Goal: Information Seeking & Learning: Learn about a topic

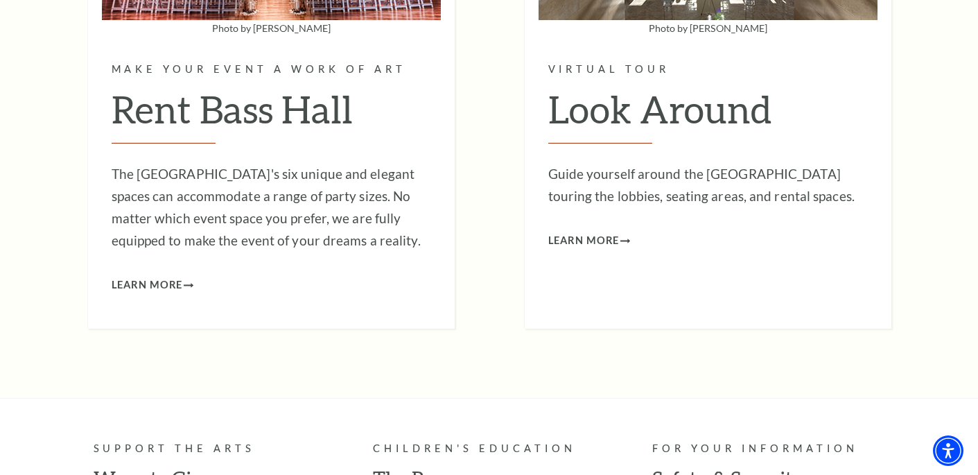
scroll to position [3697, 0]
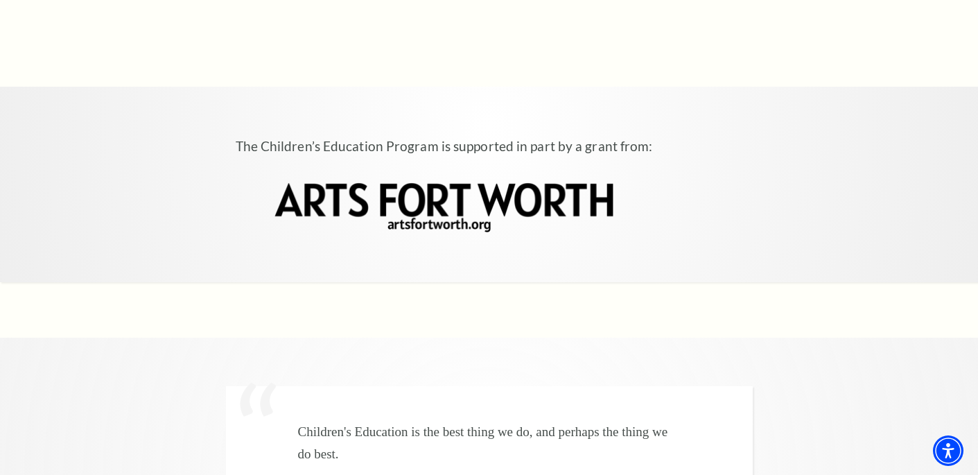
scroll to position [4219, 0]
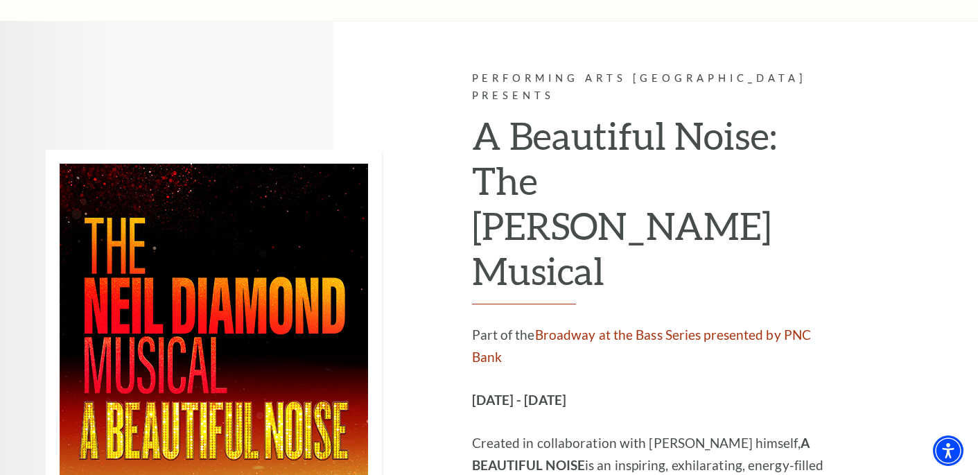
scroll to position [2137, 0]
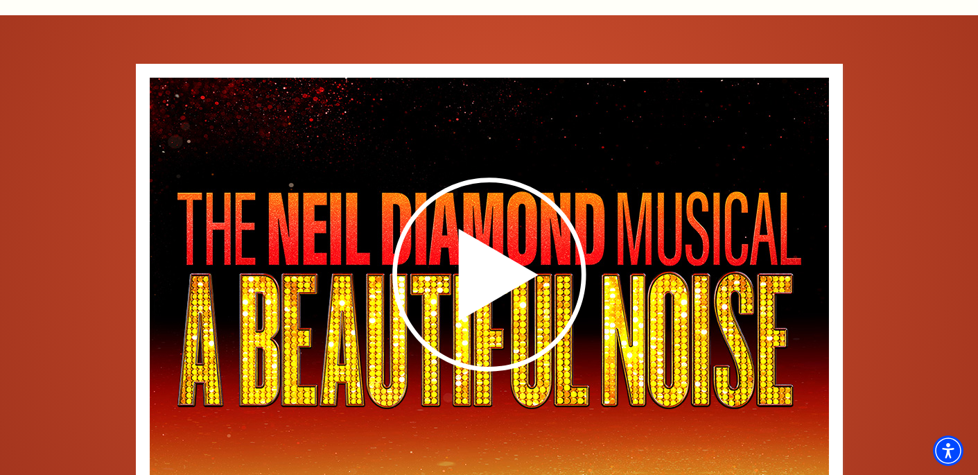
scroll to position [2063, 0]
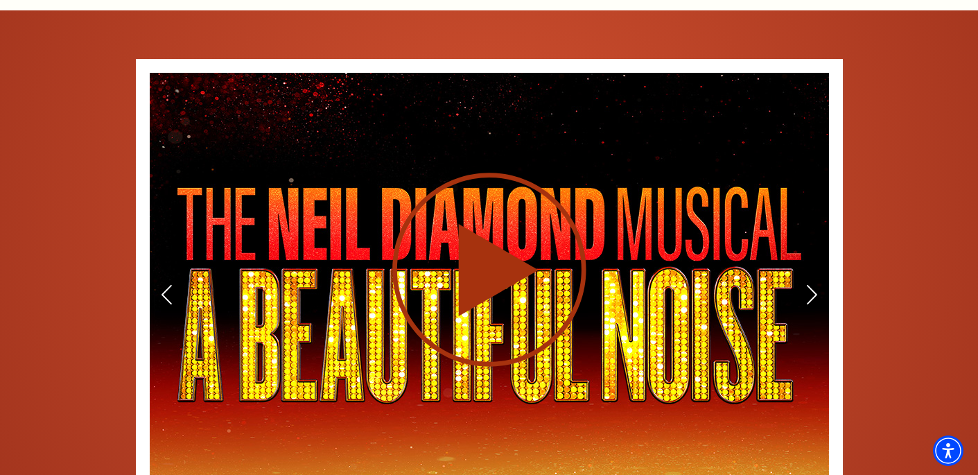
click at [476, 229] on use at bounding box center [489, 270] width 194 height 194
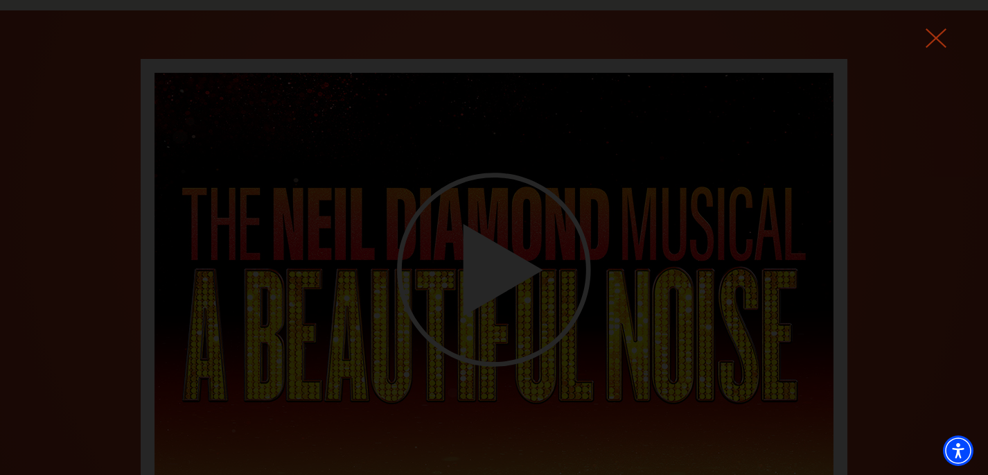
click at [935, 43] on icon at bounding box center [936, 38] width 21 height 21
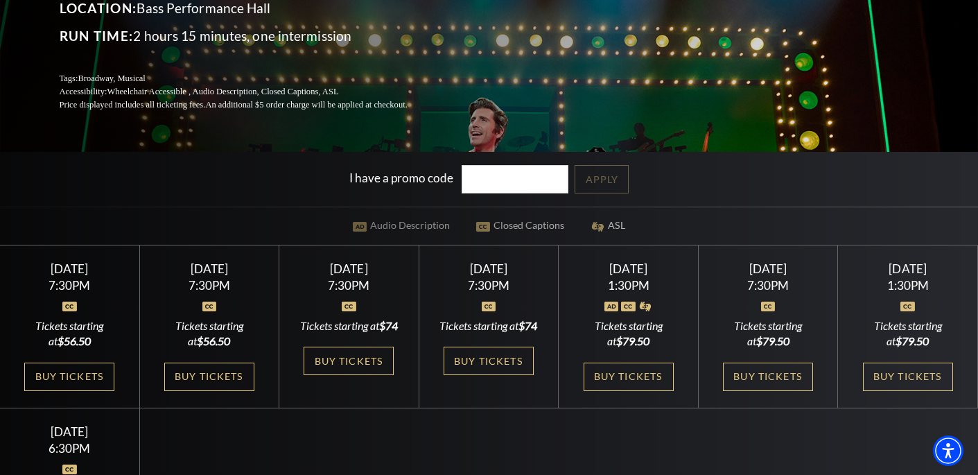
scroll to position [0, 0]
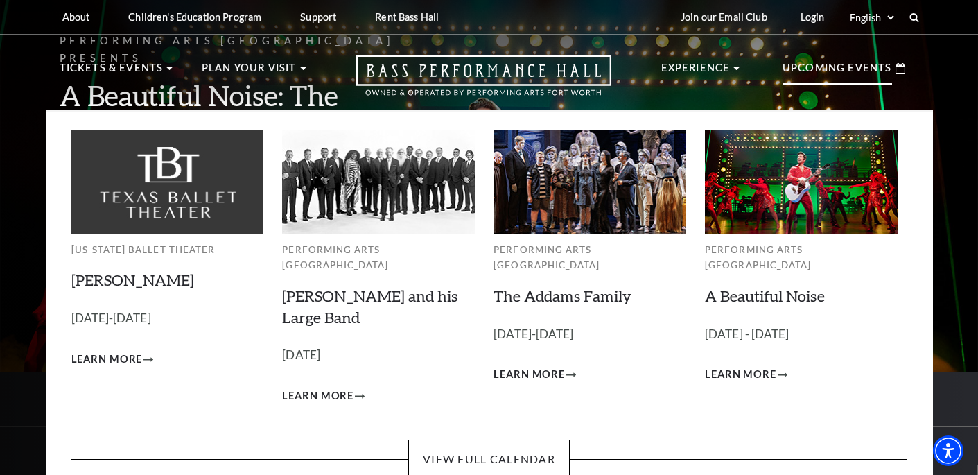
click at [847, 72] on p "Upcoming Events" at bounding box center [836, 72] width 109 height 25
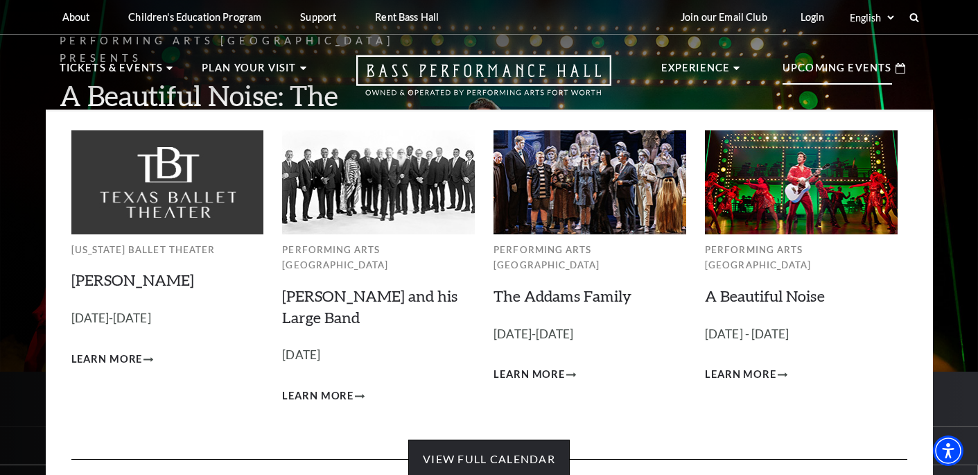
click at [510, 443] on link "View Full Calendar" at bounding box center [488, 458] width 161 height 39
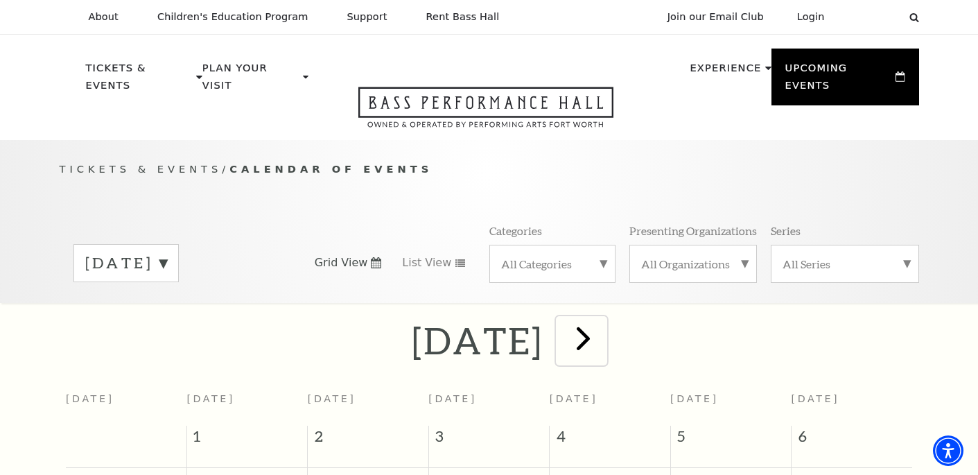
click at [603, 318] on span "next" at bounding box center [582, 337] width 39 height 39
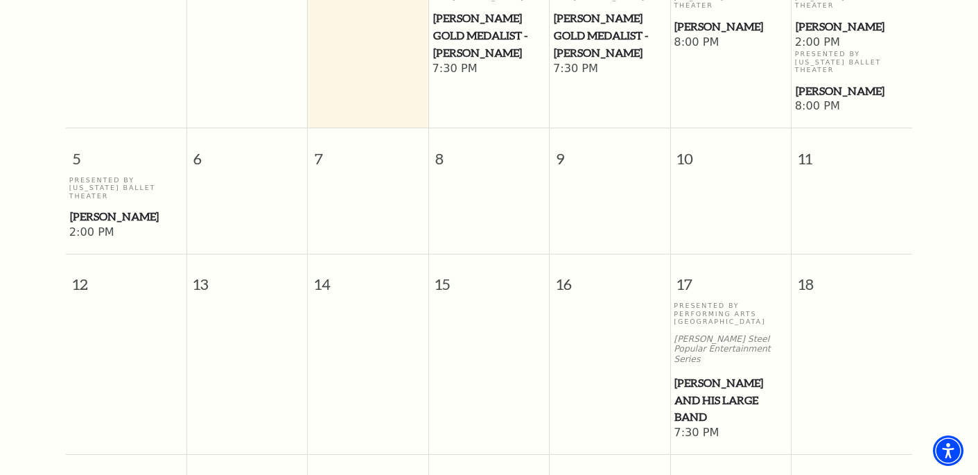
scroll to position [282, 0]
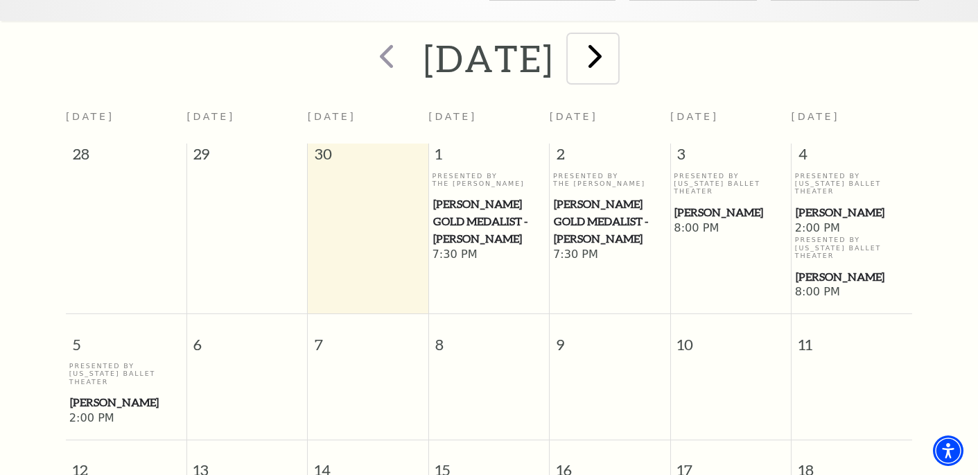
click at [615, 42] on span "next" at bounding box center [594, 55] width 39 height 39
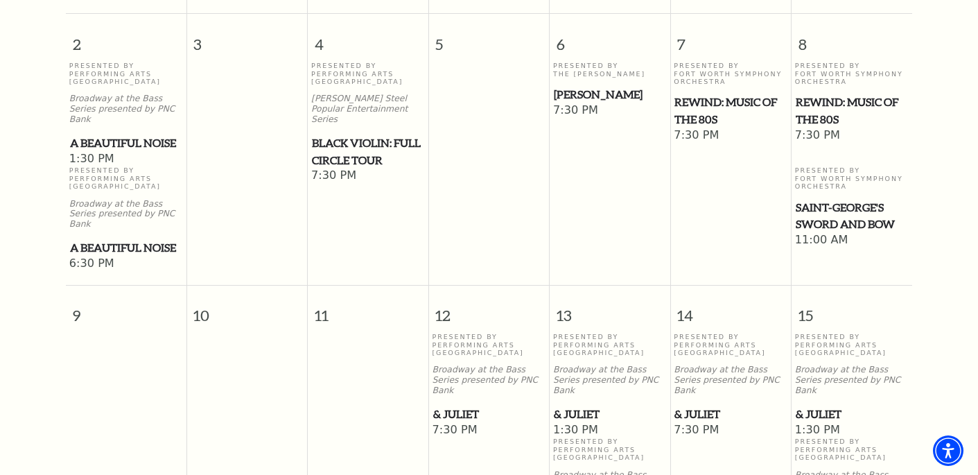
scroll to position [698, 0]
click at [815, 422] on span "1:30 PM" at bounding box center [852, 429] width 114 height 15
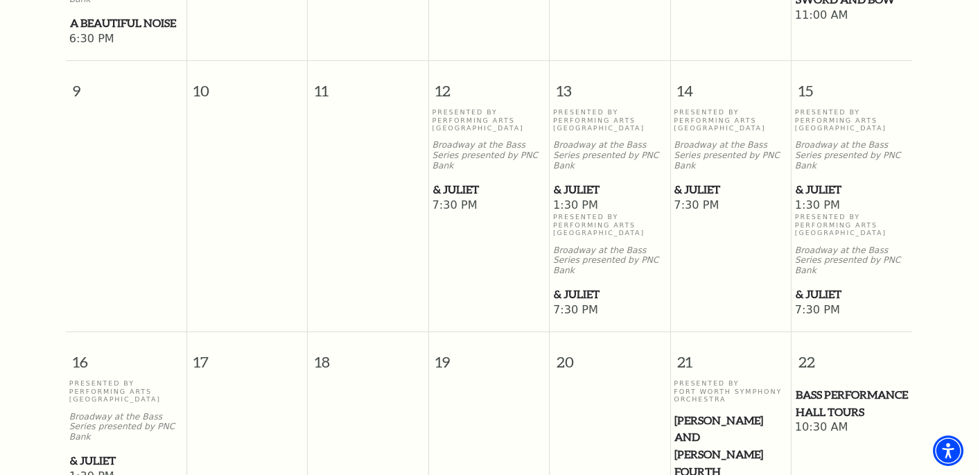
scroll to position [924, 0]
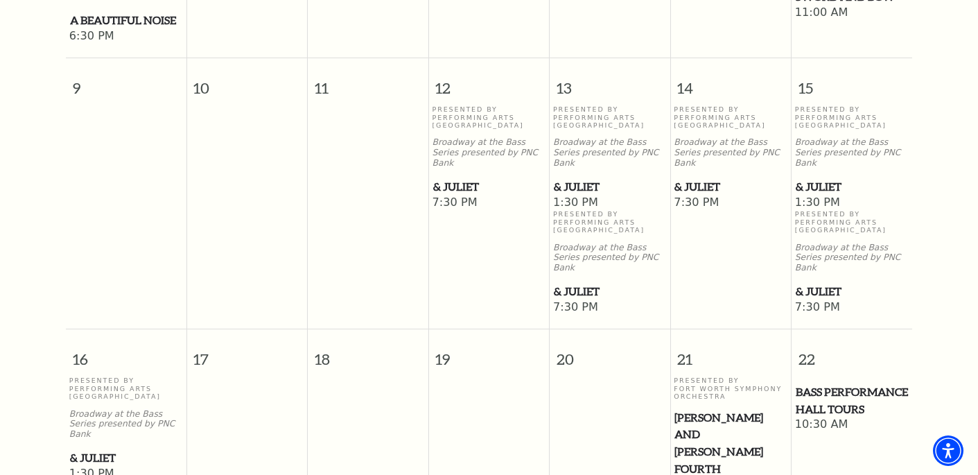
click at [701, 409] on span "[PERSON_NAME] and [PERSON_NAME] Fourth" at bounding box center [730, 443] width 112 height 69
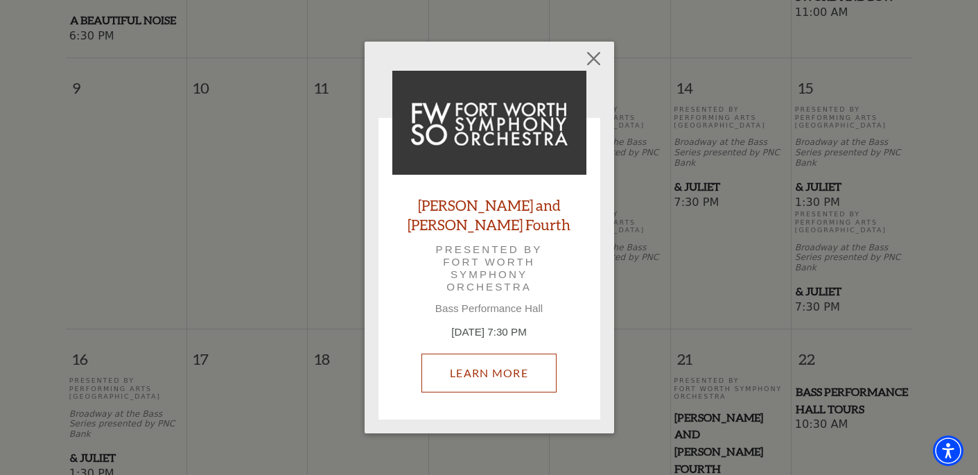
click at [508, 367] on link "Learn More" at bounding box center [488, 372] width 135 height 39
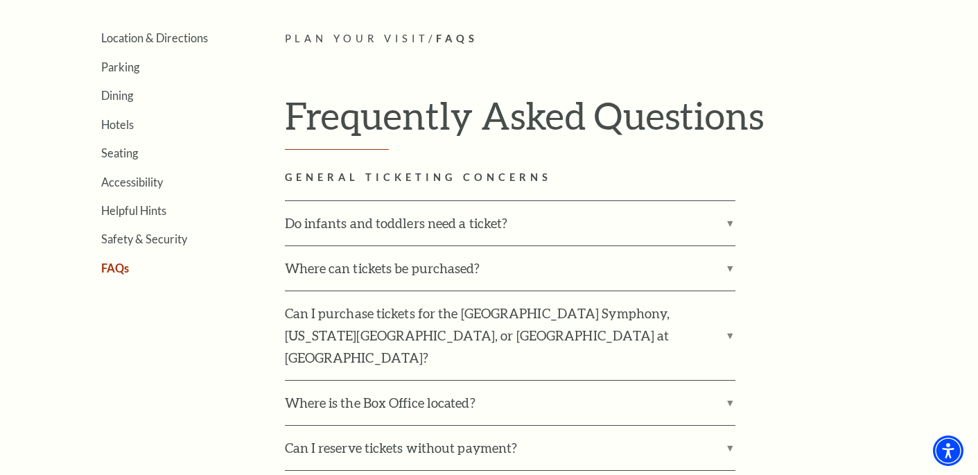
scroll to position [348, 0]
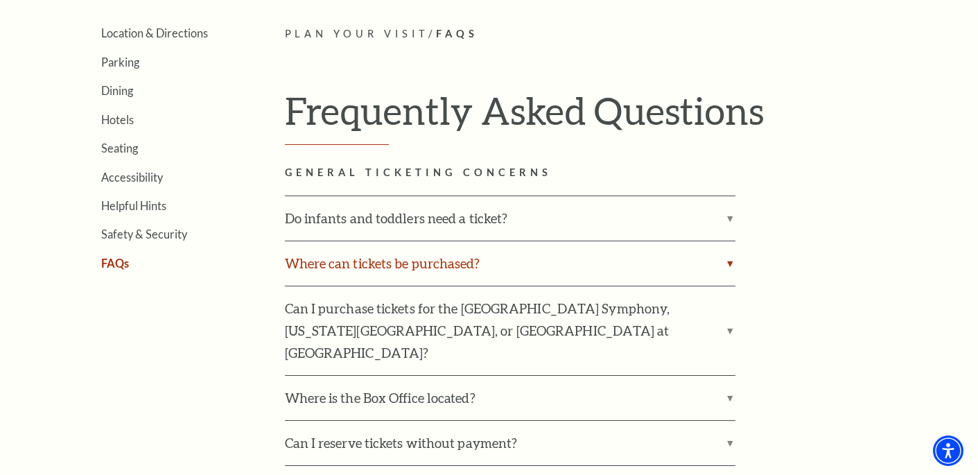
click at [396, 266] on label "Where can tickets be purchased?" at bounding box center [510, 263] width 450 height 44
click at [0, 0] on input "Where can tickets be purchased?" at bounding box center [0, 0] width 0 height 0
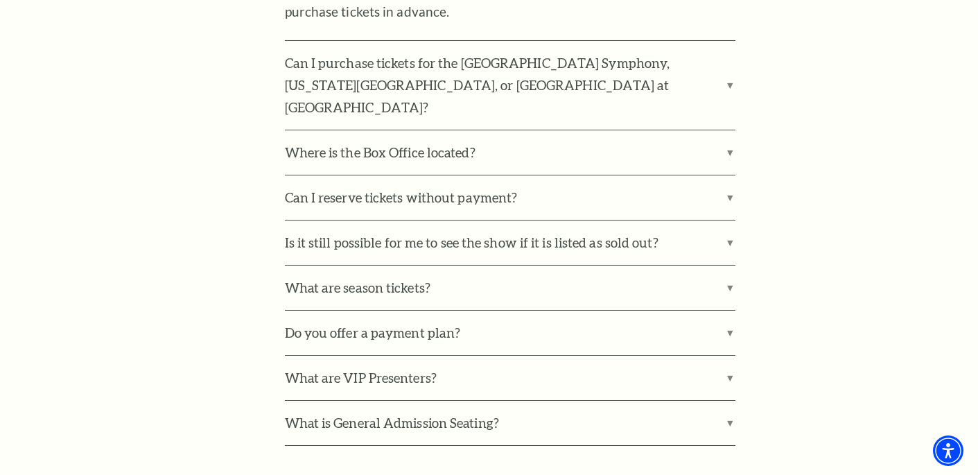
scroll to position [748, 0]
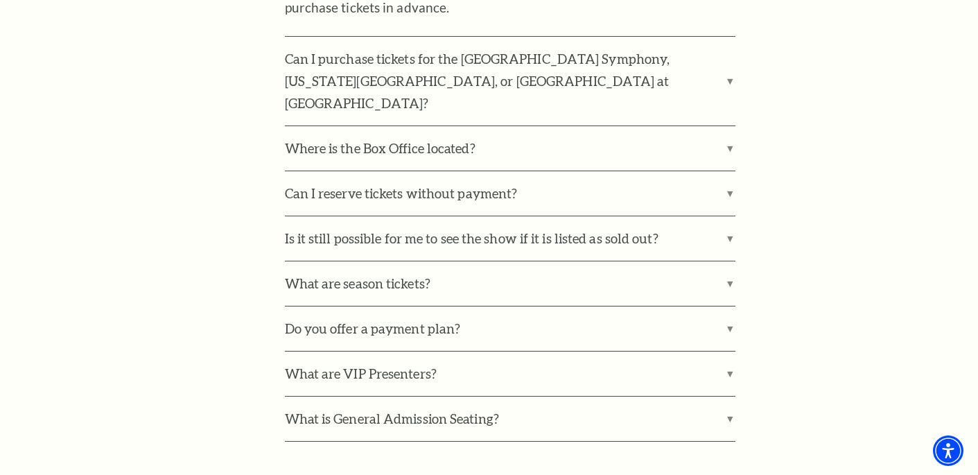
click at [396, 268] on label "What are season tickets?" at bounding box center [510, 283] width 450 height 44
click at [0, 0] on input "What are season tickets?" at bounding box center [0, 0] width 0 height 0
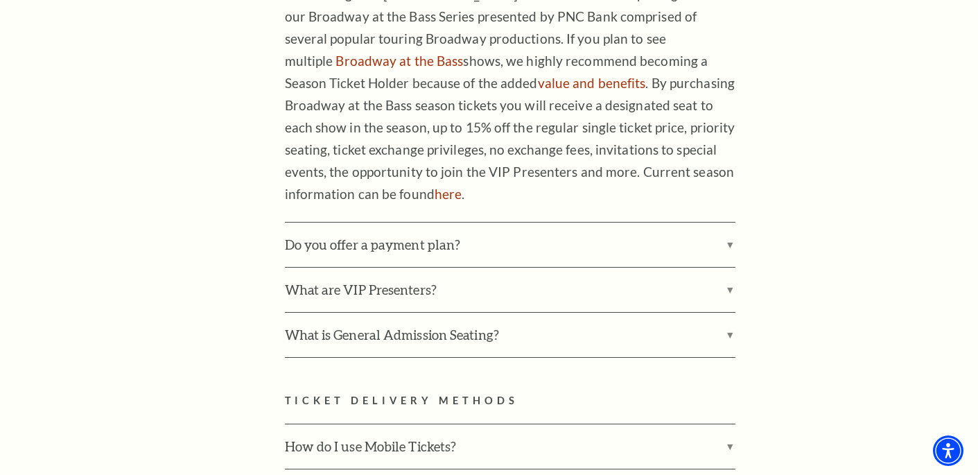
scroll to position [1073, 0]
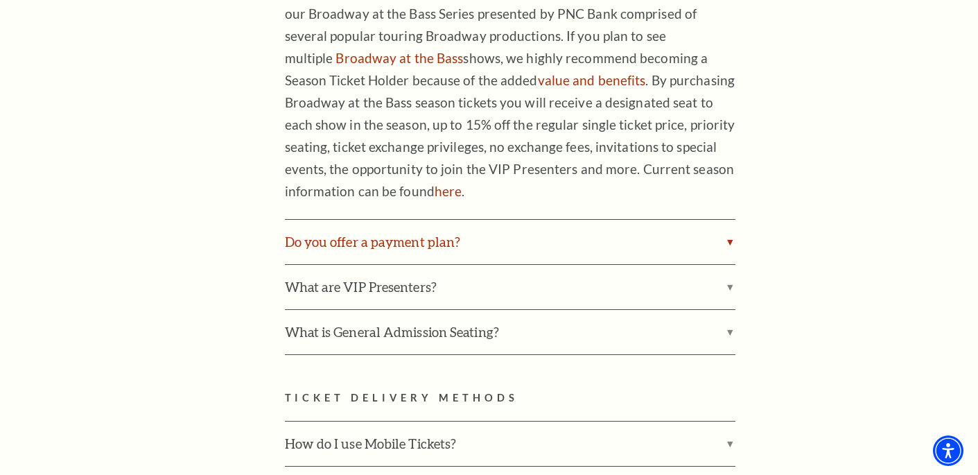
click at [427, 239] on label "Do you offer a payment plan?" at bounding box center [510, 242] width 450 height 44
click at [0, 0] on input "Do you offer a payment plan?" at bounding box center [0, 0] width 0 height 0
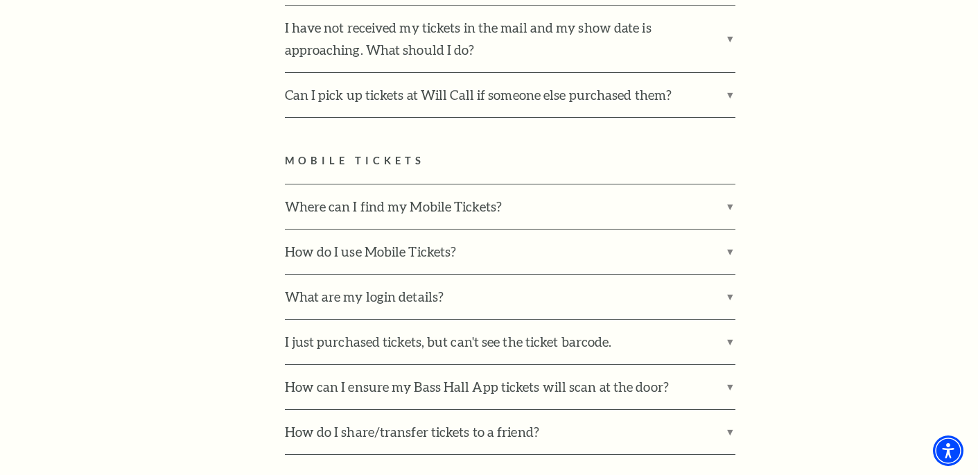
scroll to position [1710, 0]
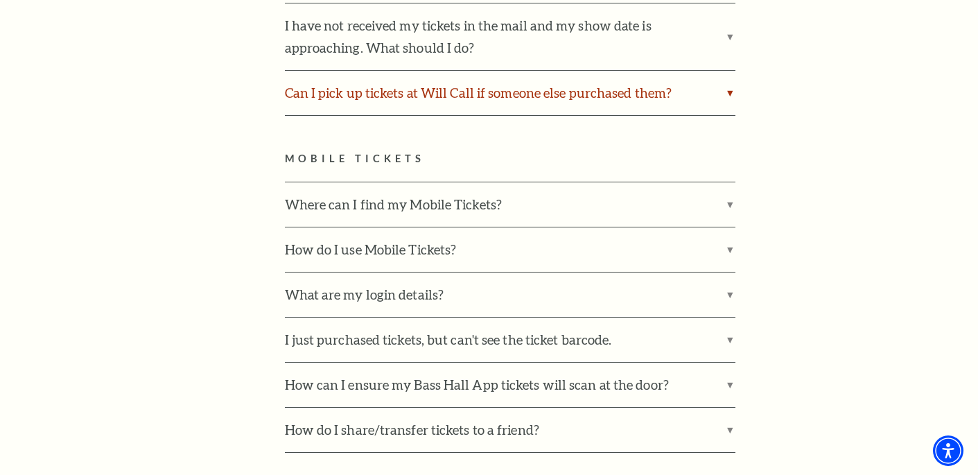
click at [420, 75] on label "Can I pick up tickets at Will Call if someone else purchased them?" at bounding box center [510, 93] width 450 height 44
click at [0, 0] on input "Can I pick up tickets at Will Call if someone else purchased them?" at bounding box center [0, 0] width 0 height 0
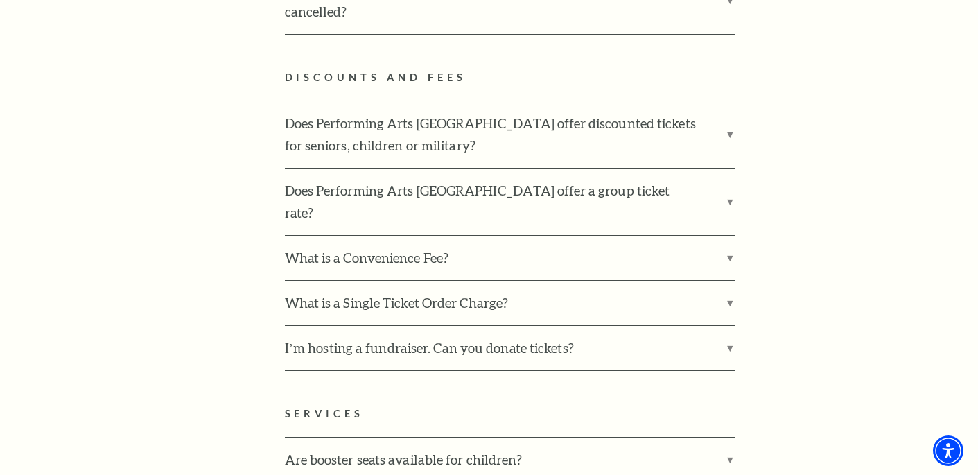
scroll to position [3242, 0]
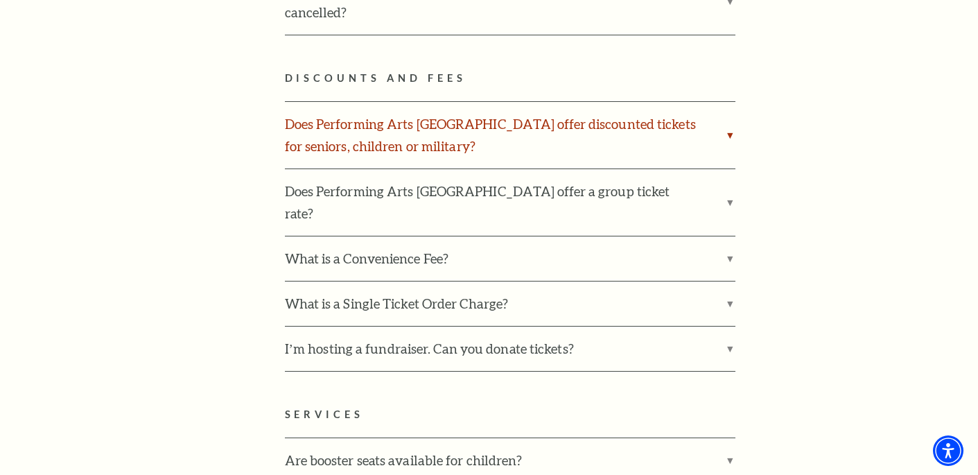
click at [481, 102] on label "Does Performing Arts Fort Worth offer discounted tickets for seniors, children …" at bounding box center [510, 135] width 450 height 67
click at [0, 0] on input "Does Performing Arts Fort Worth offer discounted tickets for seniors, children …" at bounding box center [0, 0] width 0 height 0
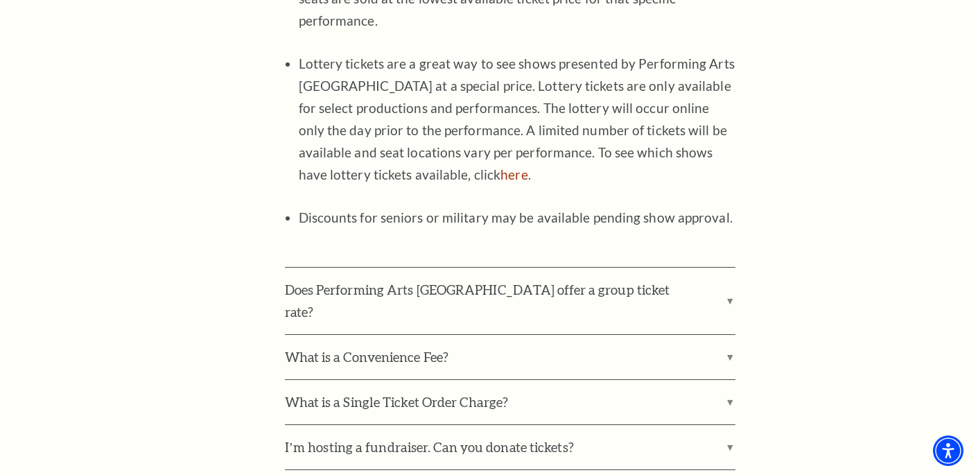
scroll to position [3602, 0]
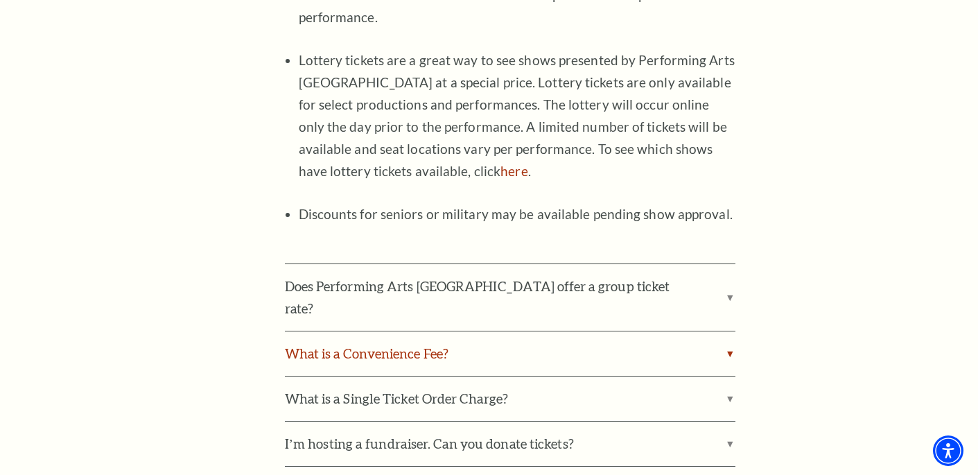
click at [404, 331] on label "What is a Convenience Fee?" at bounding box center [510, 353] width 450 height 44
click at [0, 0] on input "What is a Convenience Fee?" at bounding box center [0, 0] width 0 height 0
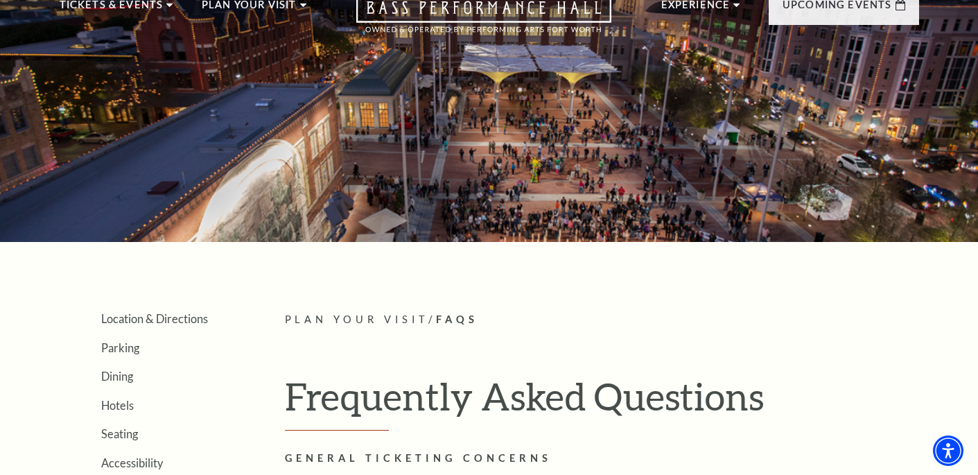
scroll to position [0, 0]
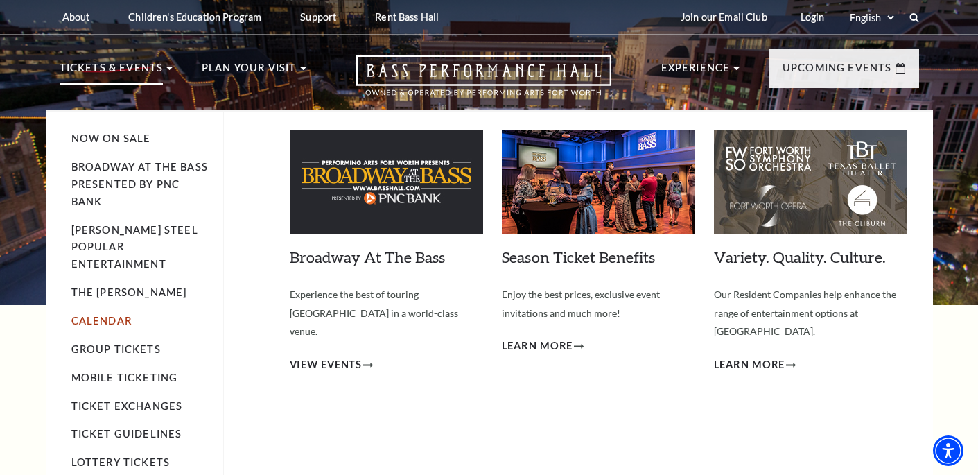
click at [109, 315] on link "Calendar" at bounding box center [101, 321] width 60 height 12
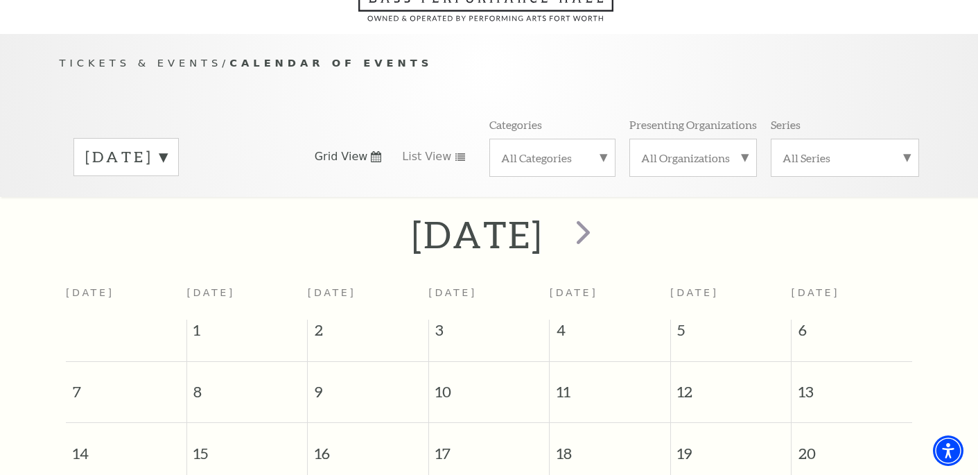
scroll to position [85, 0]
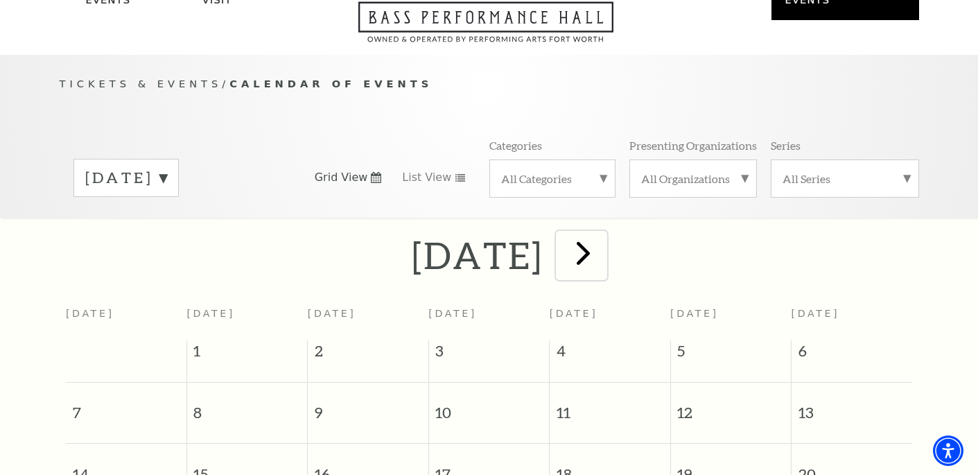
click at [603, 233] on span "next" at bounding box center [582, 252] width 39 height 39
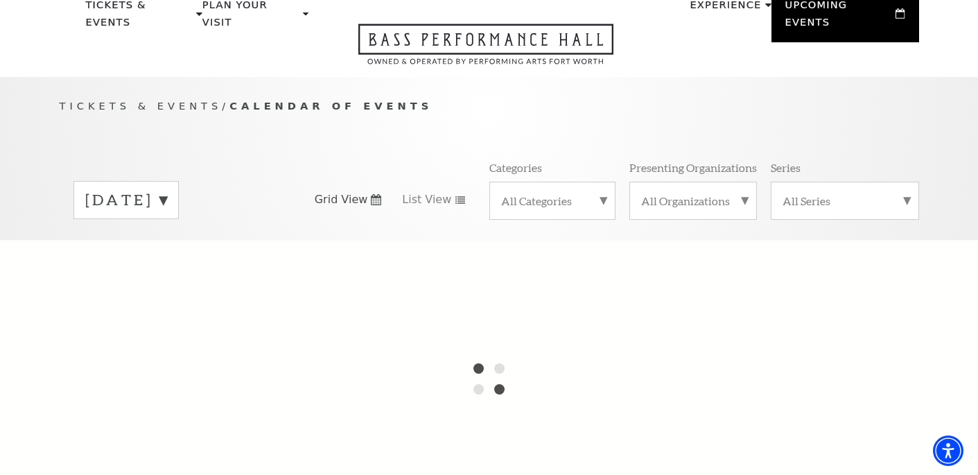
scroll to position [118, 0]
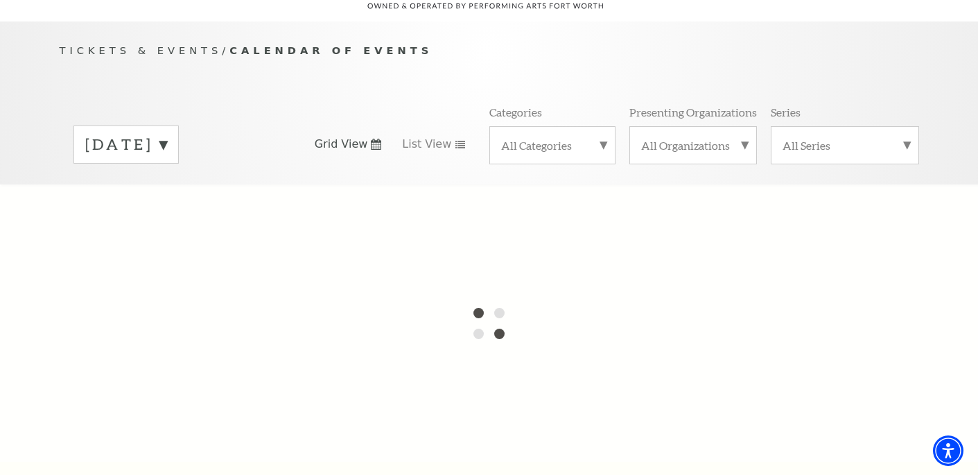
click at [167, 134] on label "[DATE]" at bounding box center [126, 144] width 82 height 21
click at [208, 188] on div at bounding box center [489, 322] width 978 height 277
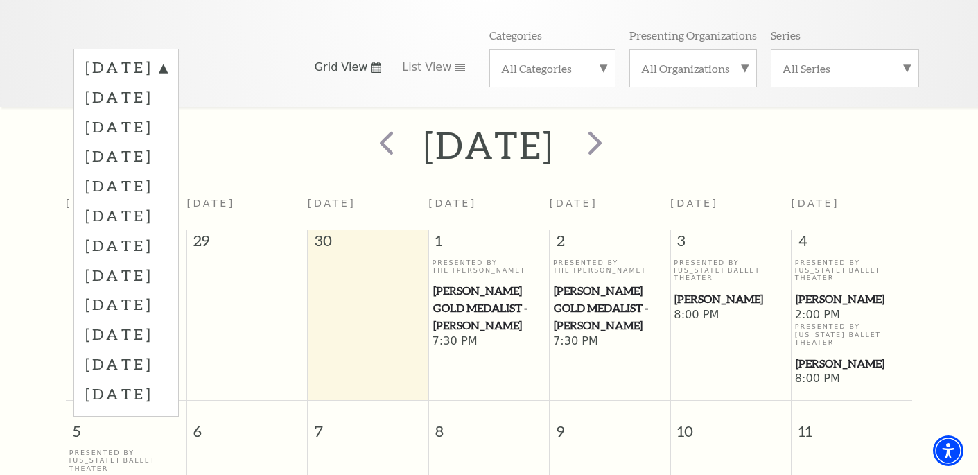
scroll to position [193, 0]
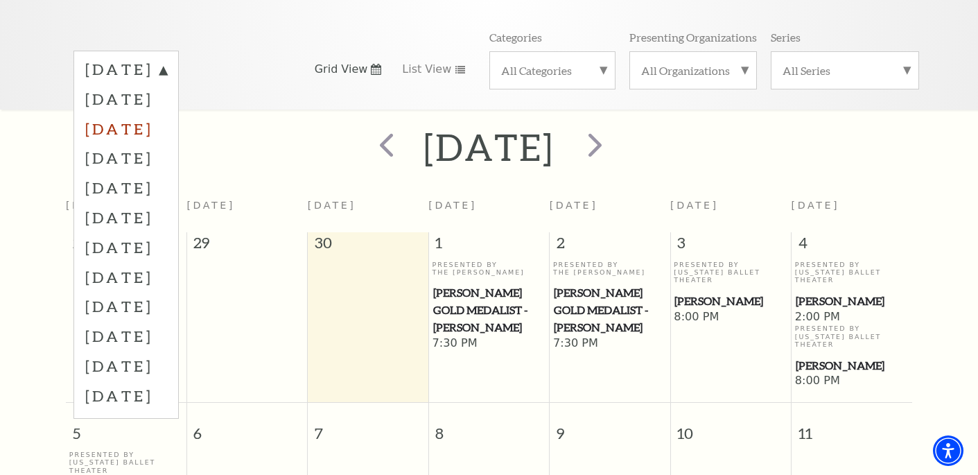
click at [143, 114] on label "November 2025" at bounding box center [126, 129] width 82 height 30
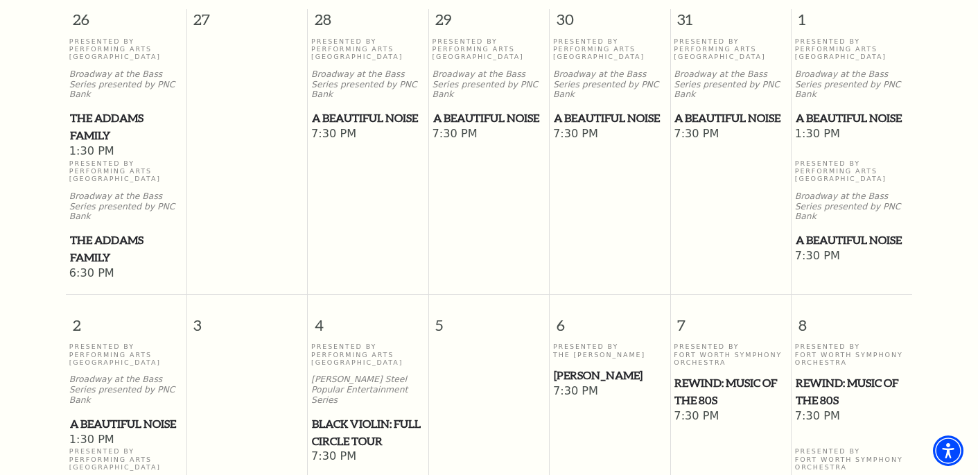
scroll to position [419, 0]
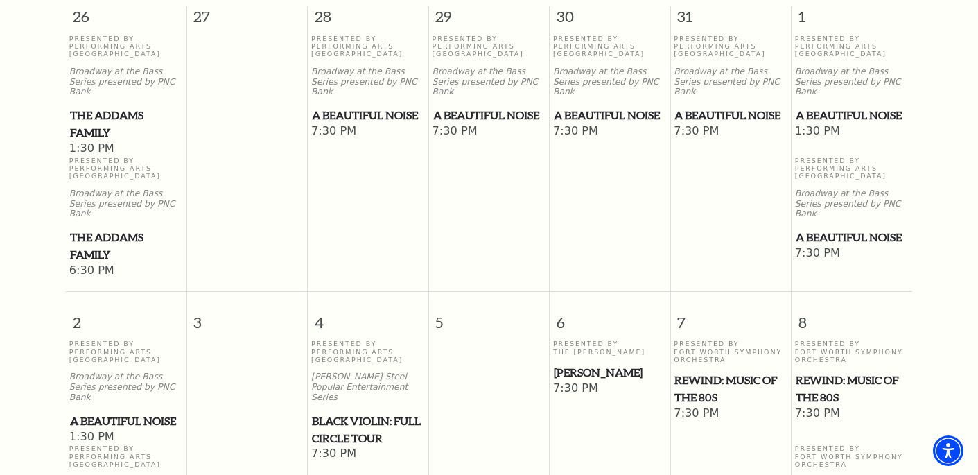
click at [699, 371] on span "REWIND: Music of the 80s" at bounding box center [730, 388] width 112 height 34
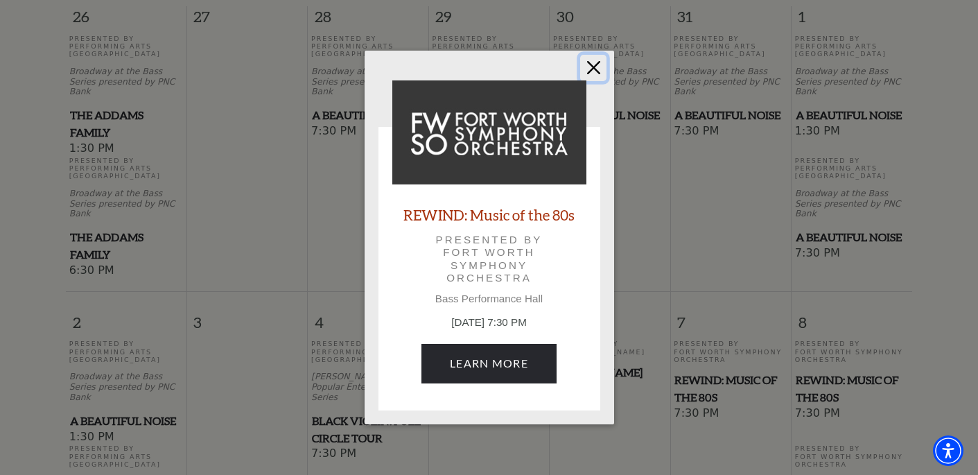
click at [593, 74] on button "Close" at bounding box center [593, 68] width 26 height 26
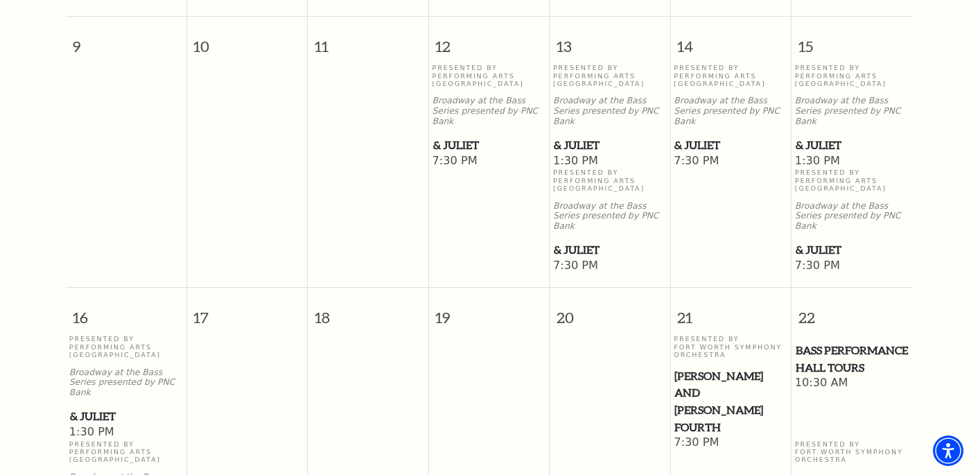
scroll to position [966, 0]
click at [695, 366] on span "[PERSON_NAME] and [PERSON_NAME] Fourth" at bounding box center [730, 400] width 112 height 69
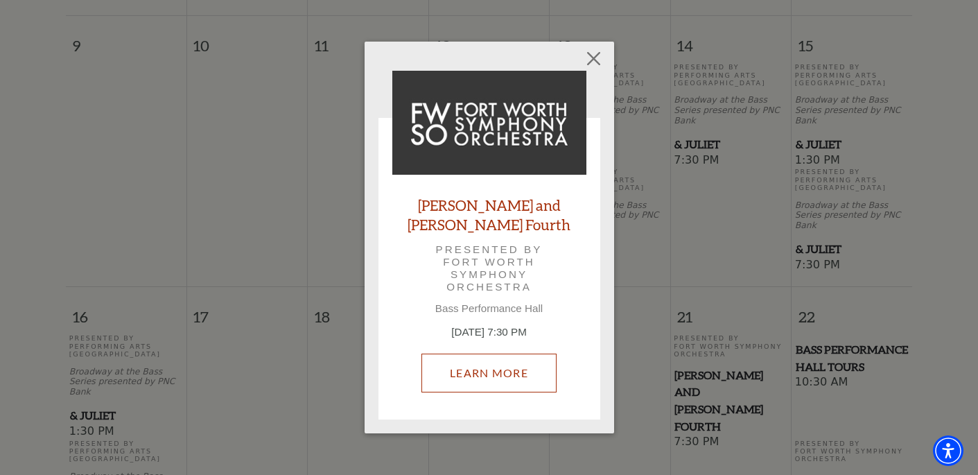
click at [468, 362] on link "Learn More" at bounding box center [488, 372] width 135 height 39
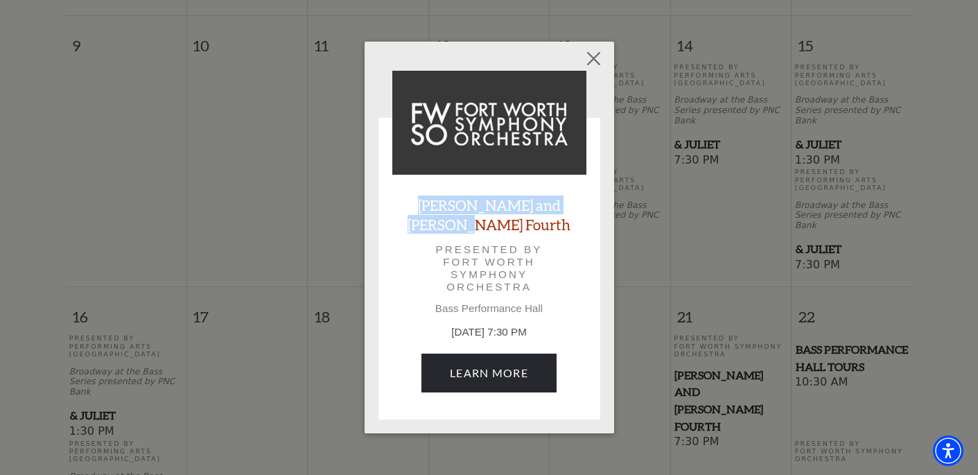
drag, startPoint x: 585, startPoint y: 215, endPoint x: 397, endPoint y: 215, distance: 187.7
click at [397, 215] on div "Mozart and Mahler's Fourth Presented by Fort Worth Symphony Orchestra Bass Perf…" at bounding box center [489, 238] width 194 height 335
copy link "[PERSON_NAME] and [PERSON_NAME] Fourth"
click at [607, 71] on div "Empty heading Mozart and Mahler's Fourth Presented by Fort Worth Symphony Orche…" at bounding box center [488, 237] width 249 height 391
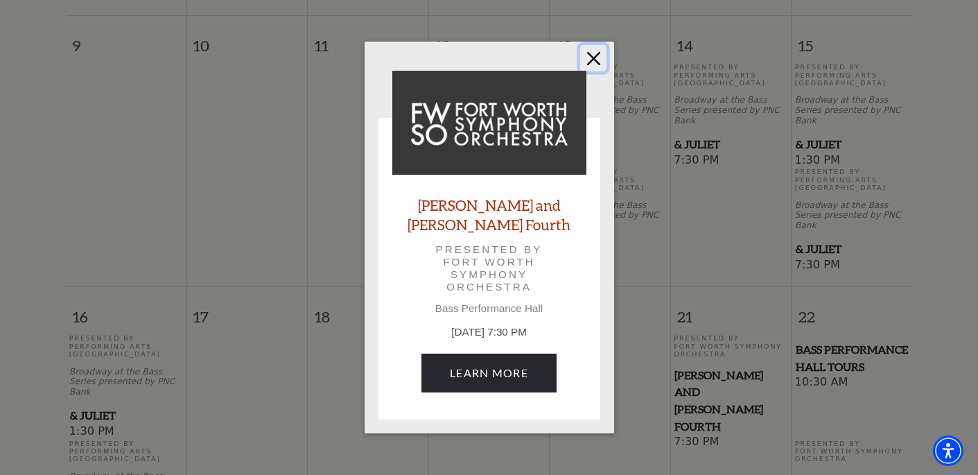
click at [603, 70] on button "Close" at bounding box center [593, 58] width 26 height 26
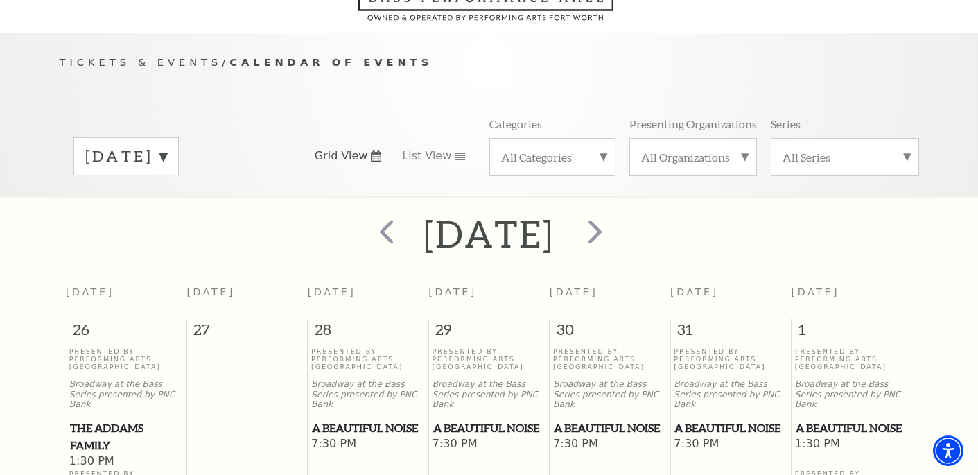
scroll to position [0, 0]
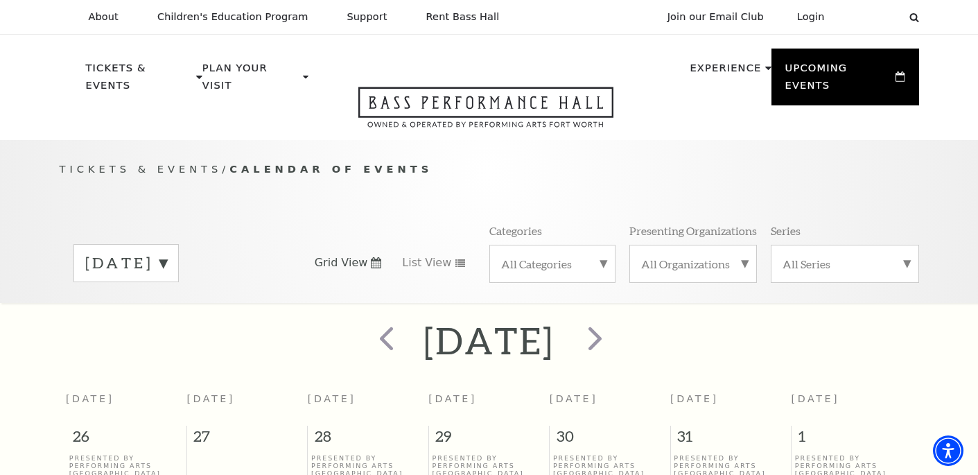
click at [167, 252] on label "November 2025" at bounding box center [126, 262] width 82 height 21
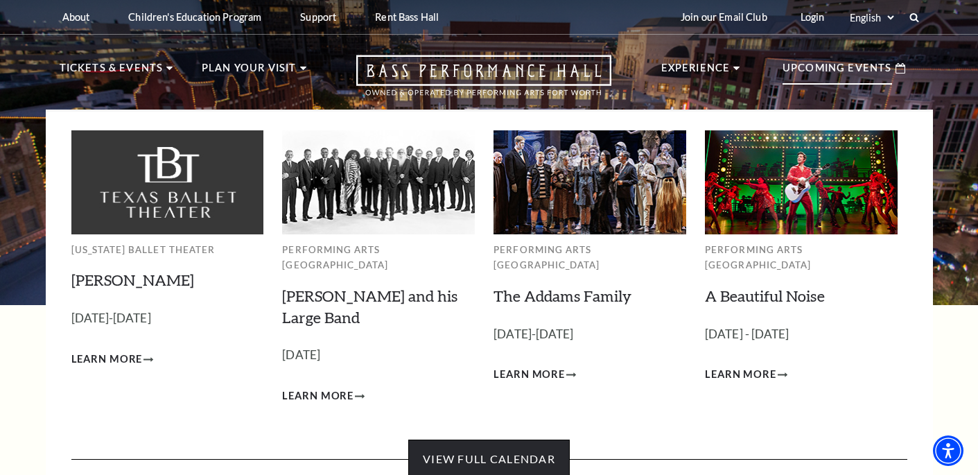
click at [519, 443] on link "View Full Calendar" at bounding box center [488, 458] width 161 height 39
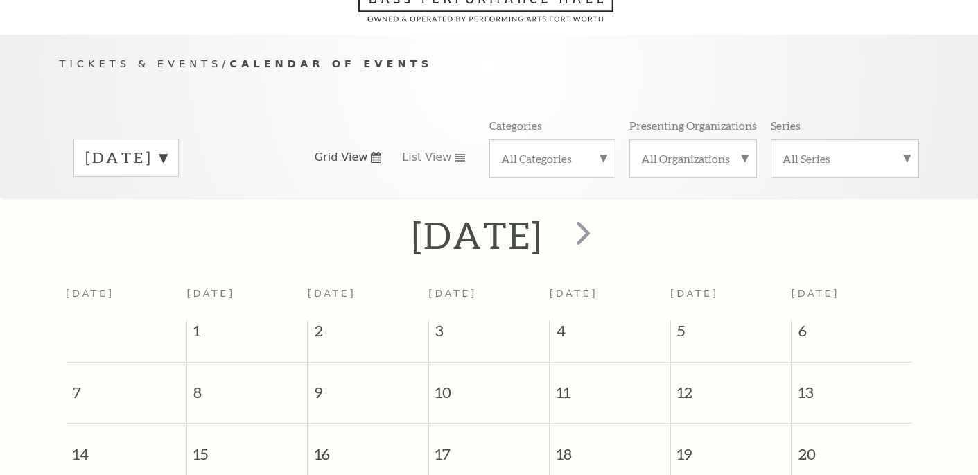
scroll to position [123, 0]
